Goal: Task Accomplishment & Management: Complete application form

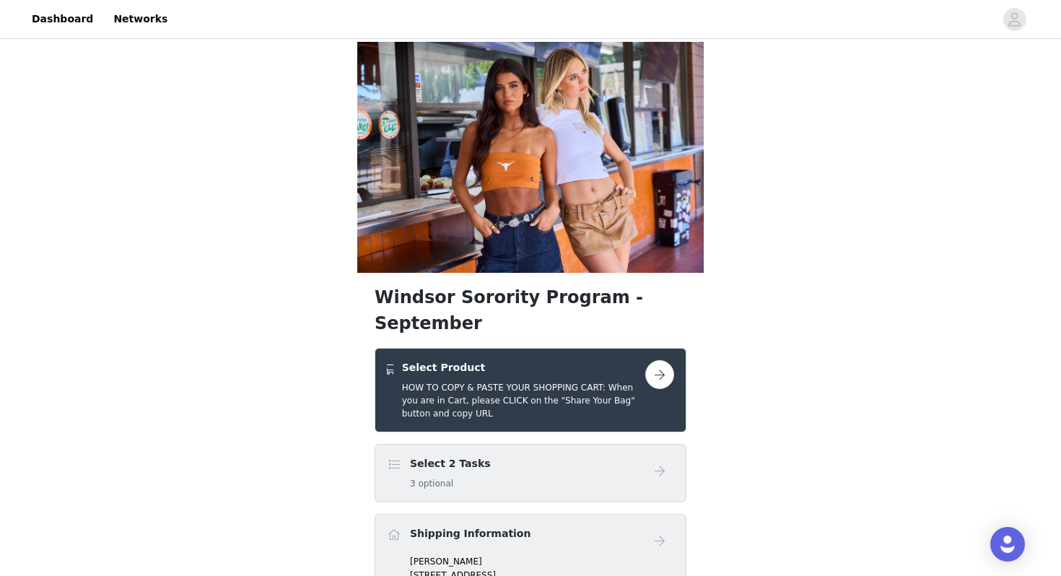
click at [523, 360] on h4 "Select Product" at bounding box center [523, 367] width 243 height 15
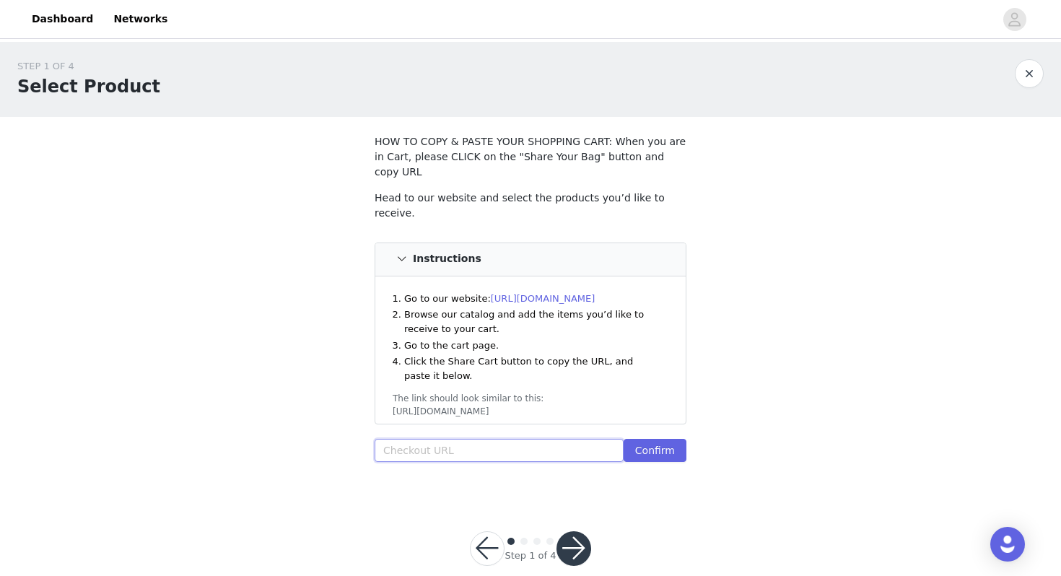
click at [473, 439] on input "text" at bounding box center [499, 450] width 249 height 23
paste input "[URL][DOMAIN_NAME]"
type input "[URL][DOMAIN_NAME]"
click at [664, 439] on button "Confirm" at bounding box center [655, 450] width 63 height 23
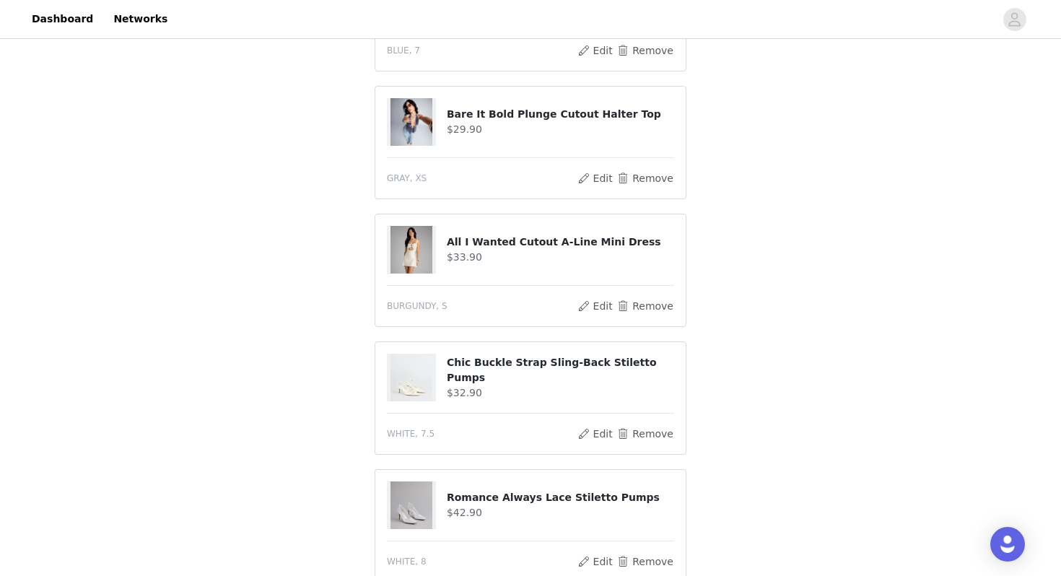
scroll to position [890, 0]
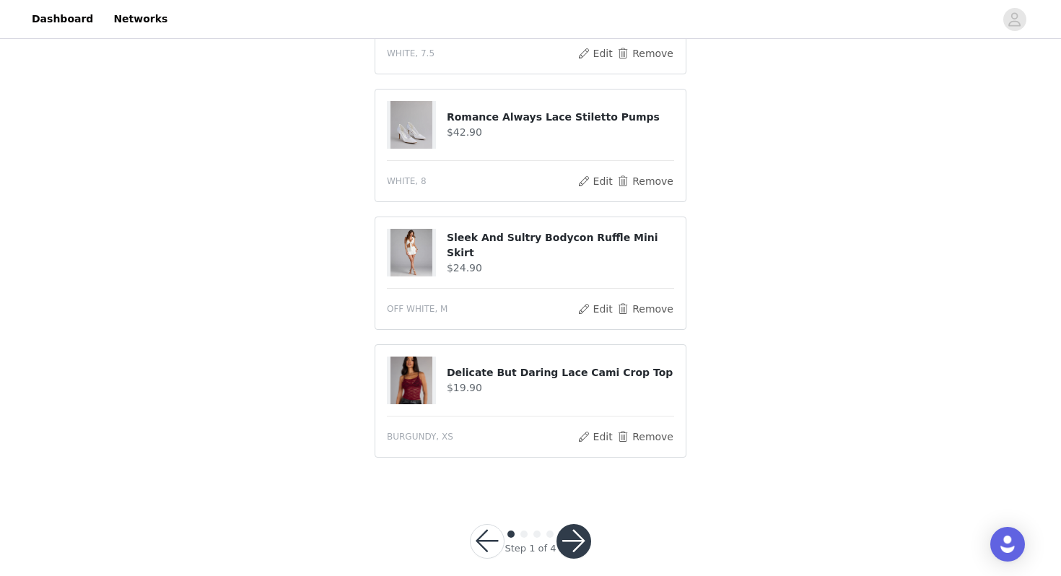
click at [580, 524] on button "button" at bounding box center [573, 541] width 35 height 35
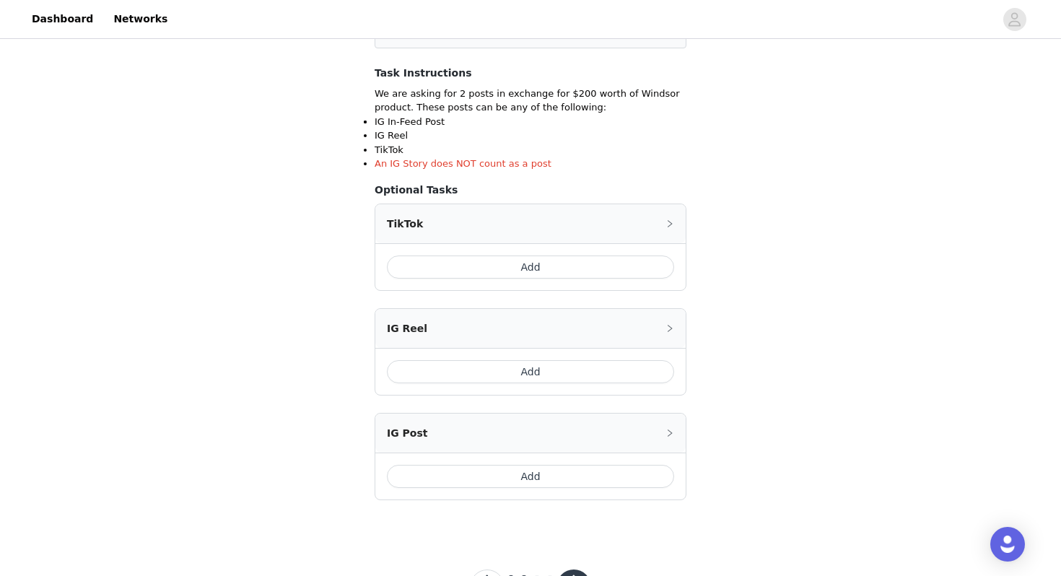
scroll to position [246, 0]
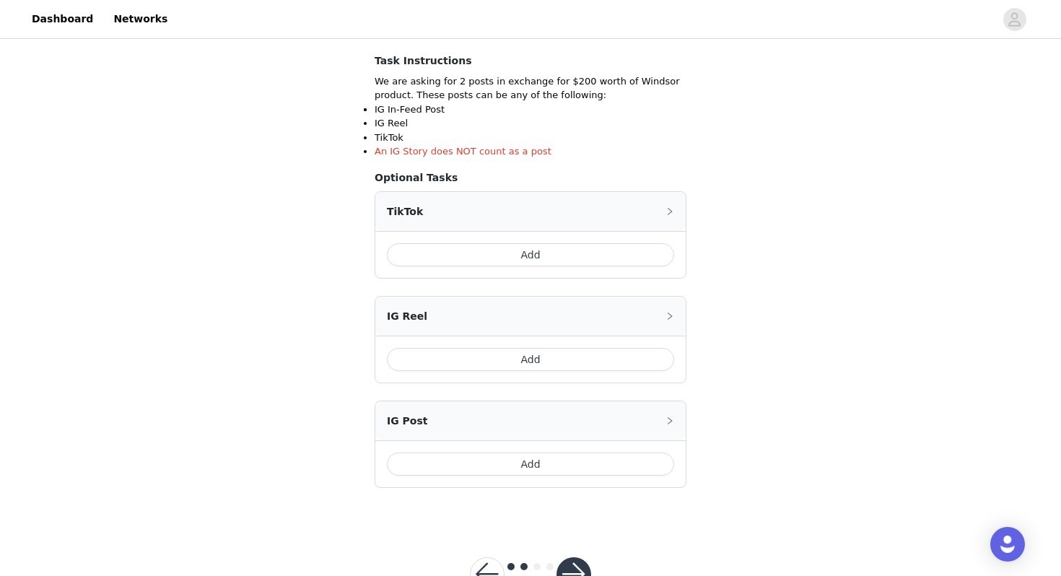
click at [528, 245] on button "Add" at bounding box center [530, 254] width 287 height 23
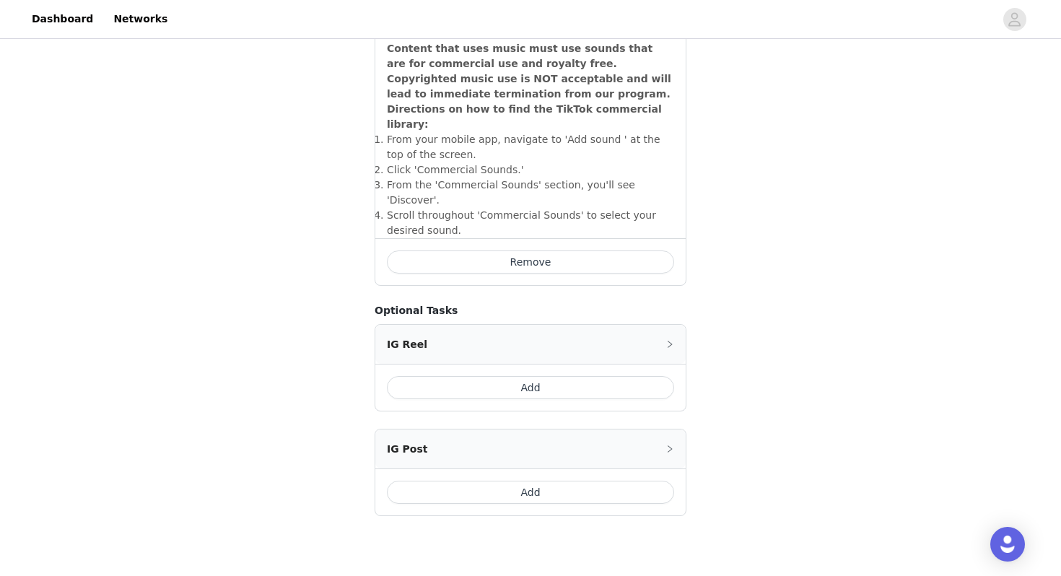
scroll to position [538, 0]
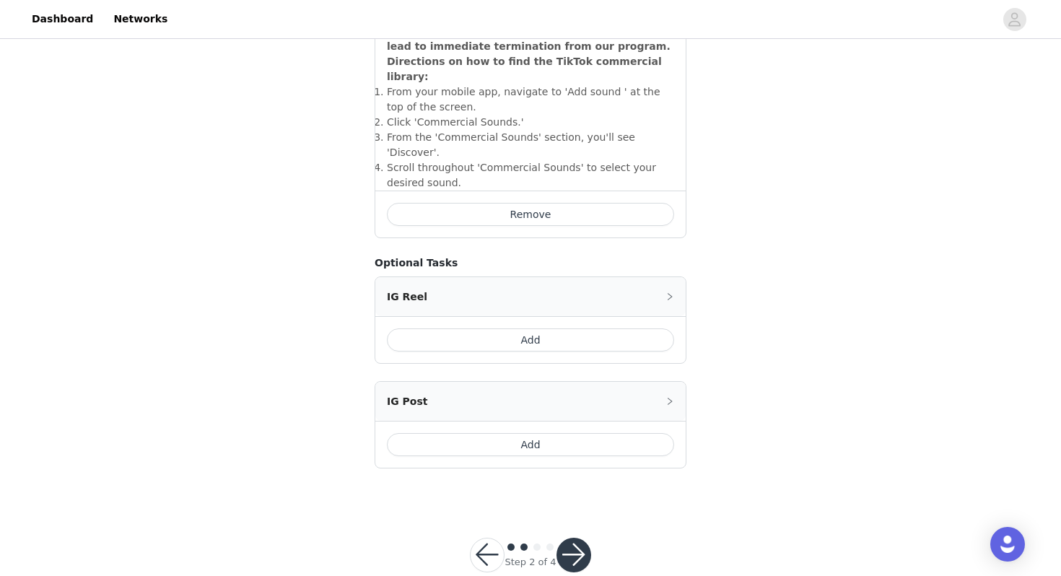
click at [557, 328] on button "Add" at bounding box center [530, 339] width 287 height 23
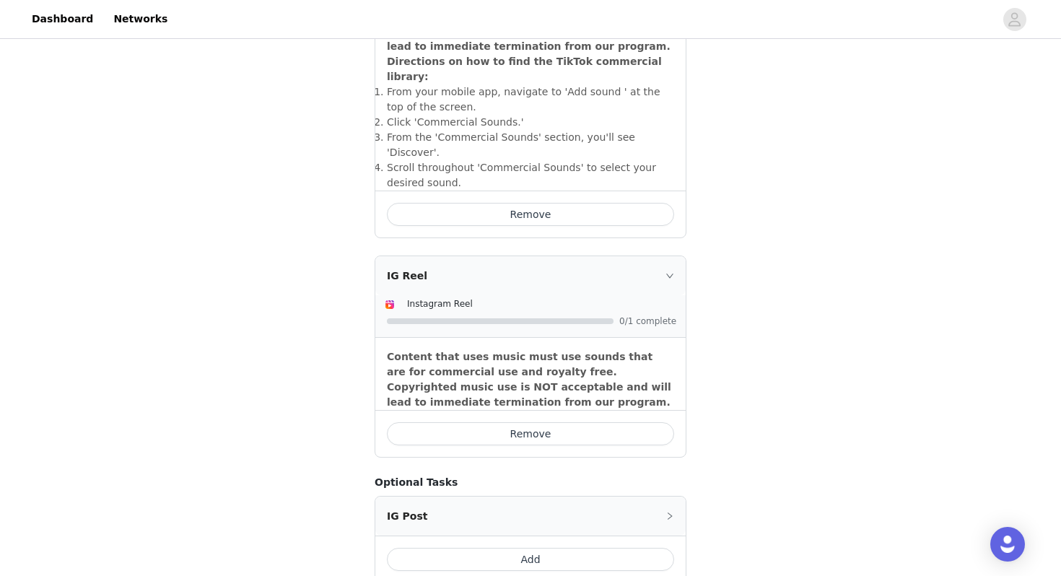
click at [611, 422] on button "Remove" at bounding box center [530, 433] width 287 height 23
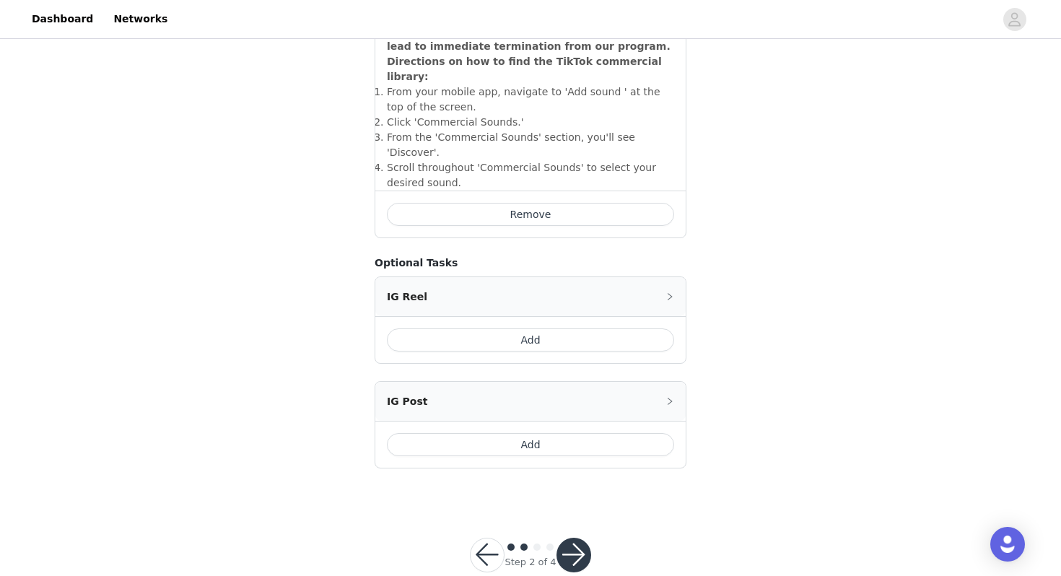
click at [584, 427] on div "Add" at bounding box center [530, 444] width 310 height 47
click at [576, 433] on button "Add" at bounding box center [530, 444] width 287 height 23
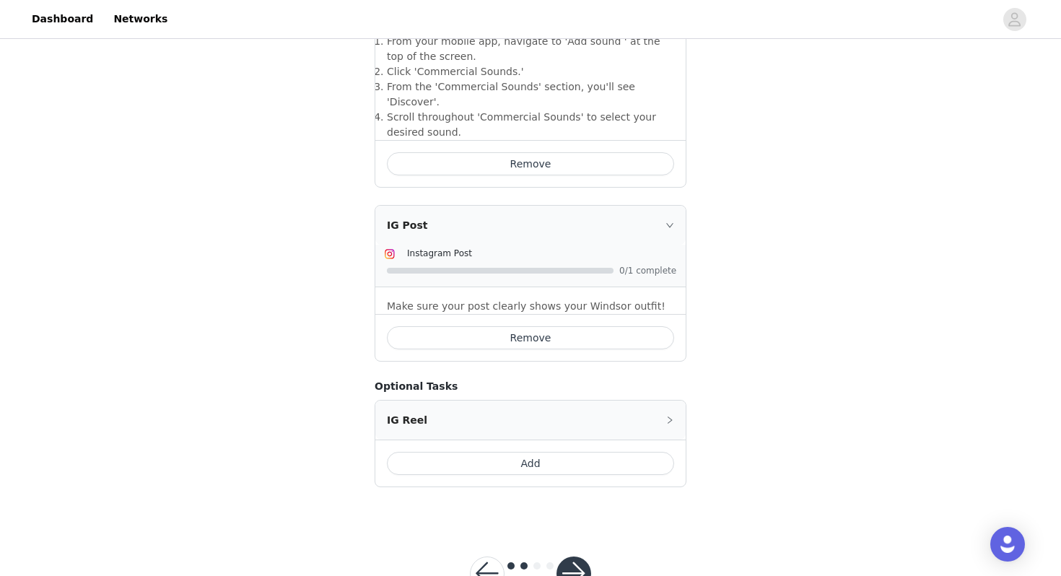
scroll to position [607, 0]
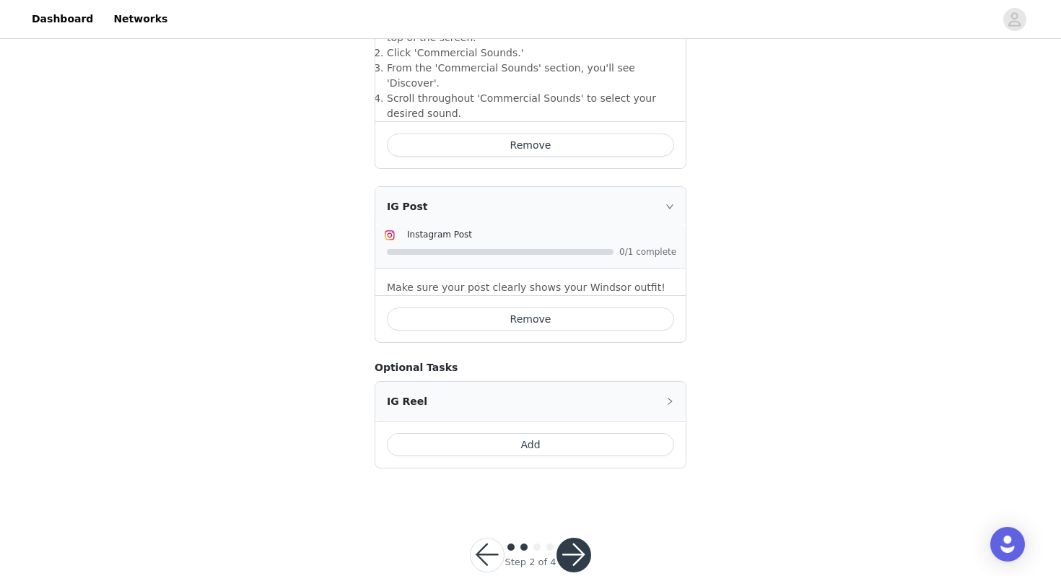
click at [581, 538] on button "button" at bounding box center [573, 555] width 35 height 35
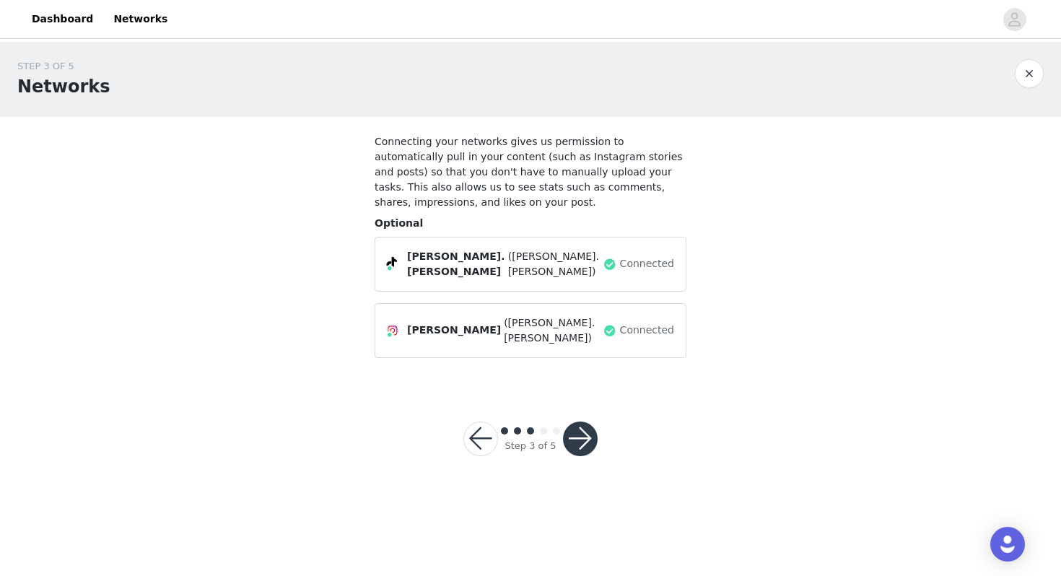
click at [583, 426] on button "button" at bounding box center [580, 439] width 35 height 35
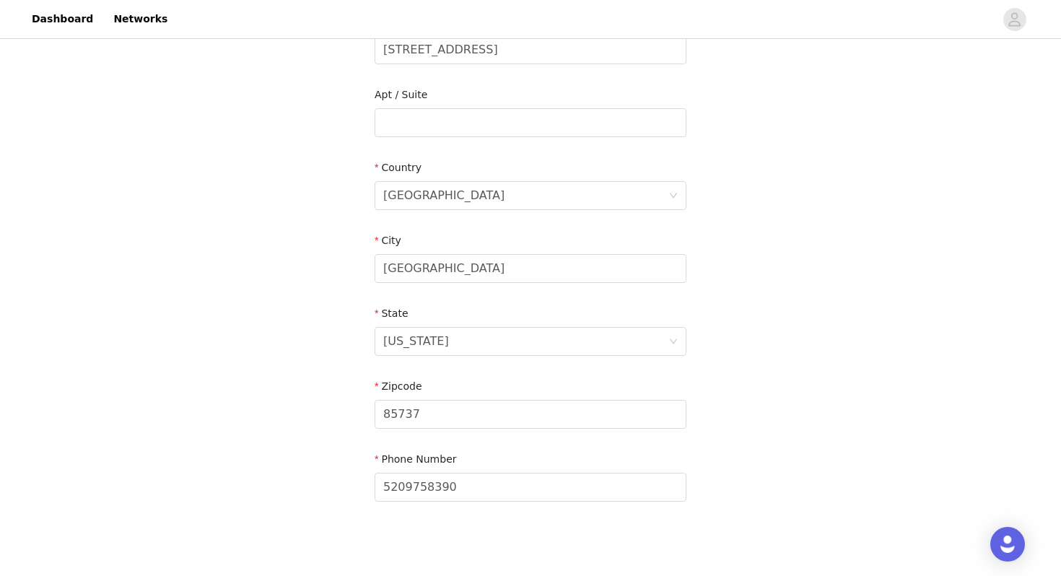
scroll to position [408, 0]
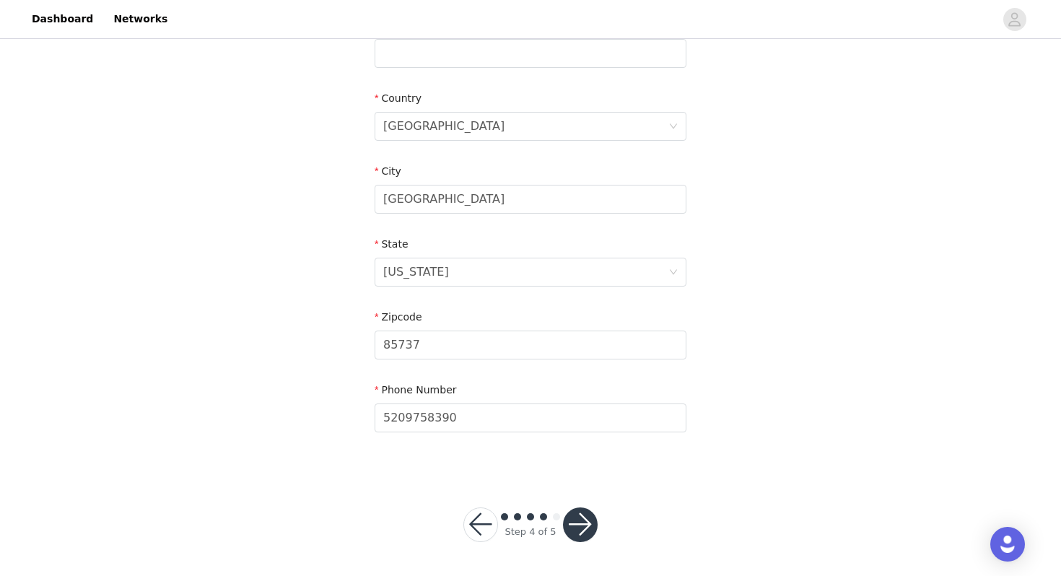
click at [585, 515] on button "button" at bounding box center [580, 524] width 35 height 35
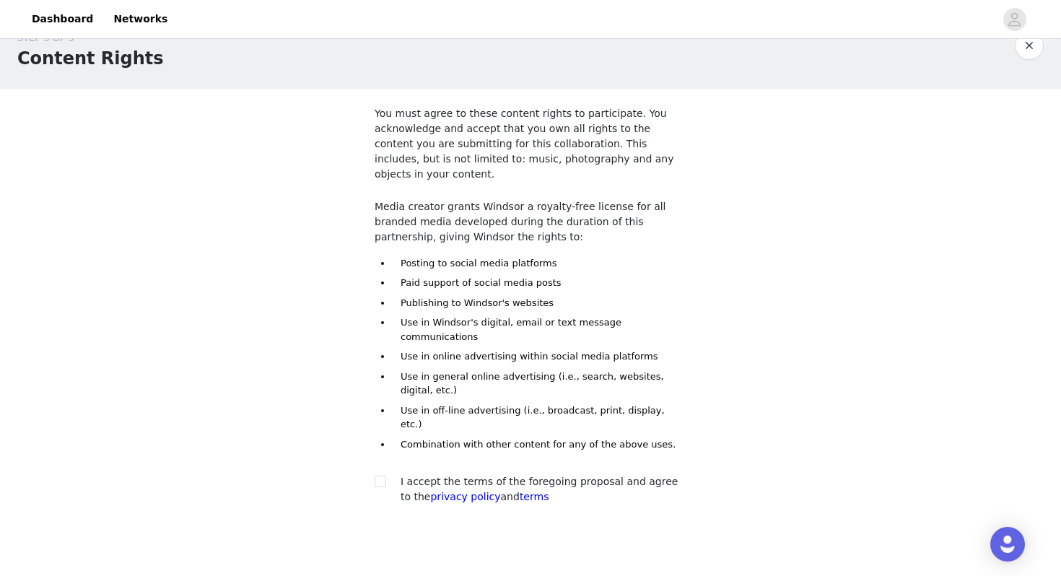
scroll to position [58, 0]
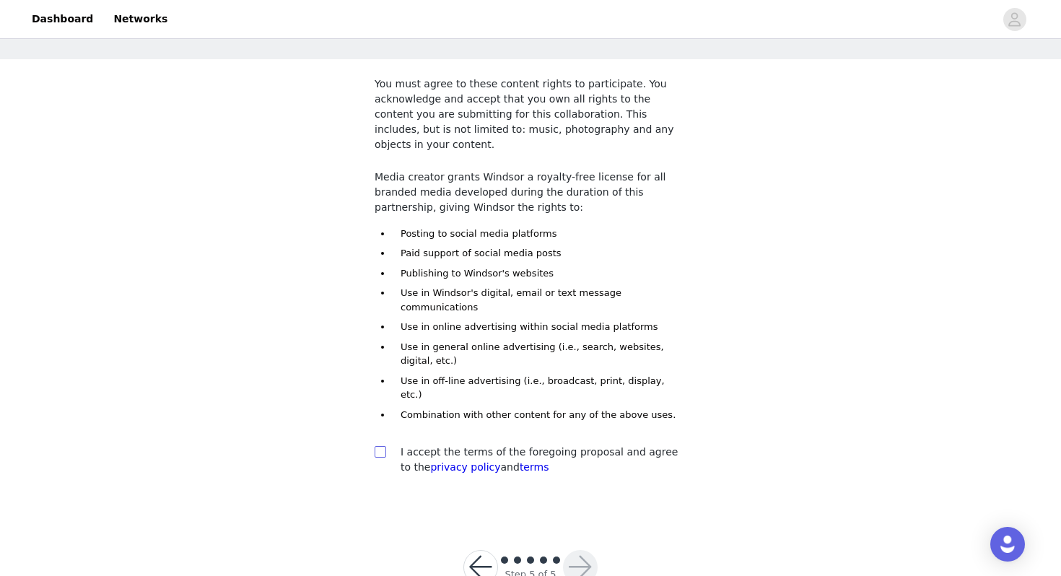
click at [385, 445] on div at bounding box center [385, 452] width 20 height 15
click at [379, 446] on input "checkbox" at bounding box center [380, 451] width 10 height 10
checkbox input "true"
click at [585, 550] on button "button" at bounding box center [580, 567] width 35 height 35
